Goal: Task Accomplishment & Management: Complete application form

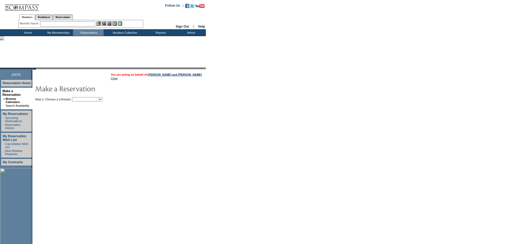
click at [102, 100] on select "Beach Leisure Metropolitan Mountain OIAL for Adventure OIAL for Couples OIAL fo…" at bounding box center [87, 99] width 30 height 4
select select "Beach"
click at [81, 98] on select "Beach Leisure Metropolitan Mountain OIAL for Adventure OIAL for Couples OIAL fo…" at bounding box center [87, 99] width 30 height 4
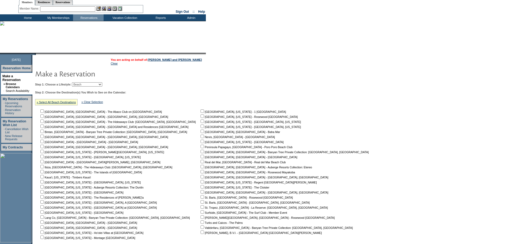
scroll to position [27, 0]
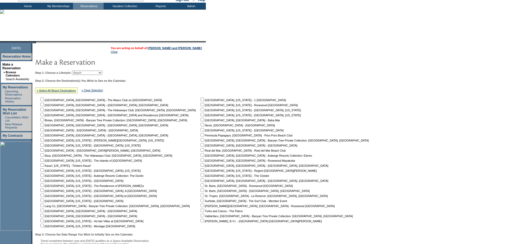
click at [44, 202] on input "checkbox" at bounding box center [41, 200] width 3 height 3
checkbox input "true"
click at [44, 196] on input "checkbox" at bounding box center [41, 195] width 3 height 3
checkbox input "true"
click at [201, 131] on input "checkbox" at bounding box center [202, 129] width 3 height 3
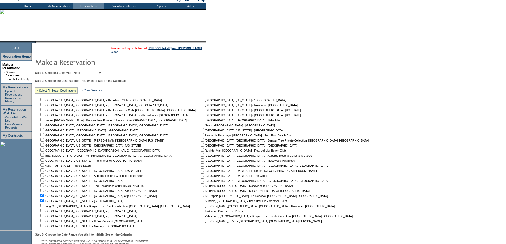
checkbox input "true"
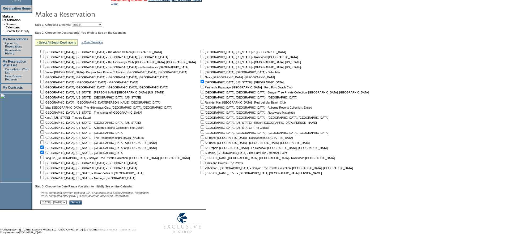
click at [82, 201] on input "Submit" at bounding box center [75, 202] width 13 height 5
